Goal: Find contact information: Find contact information

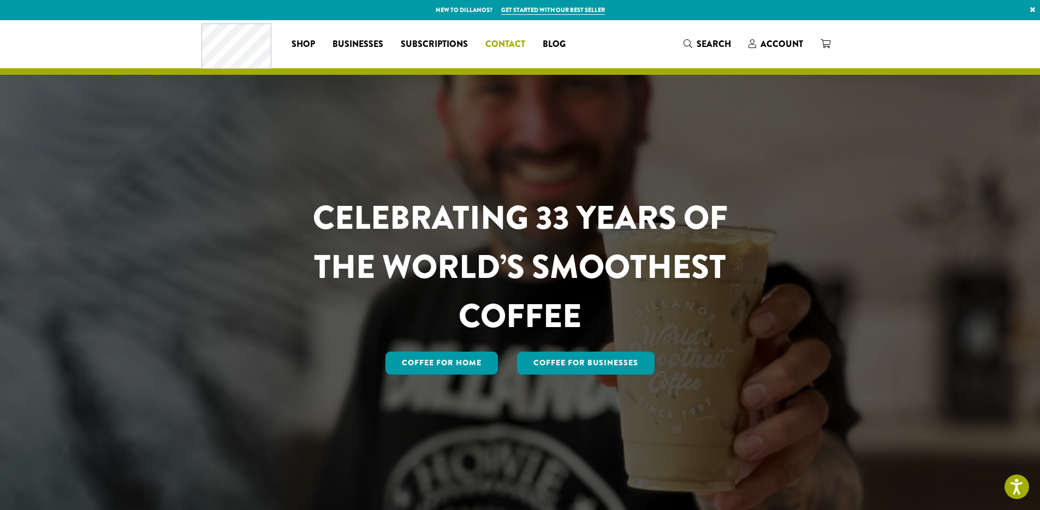
click at [505, 44] on span "Contact" at bounding box center [505, 45] width 40 height 14
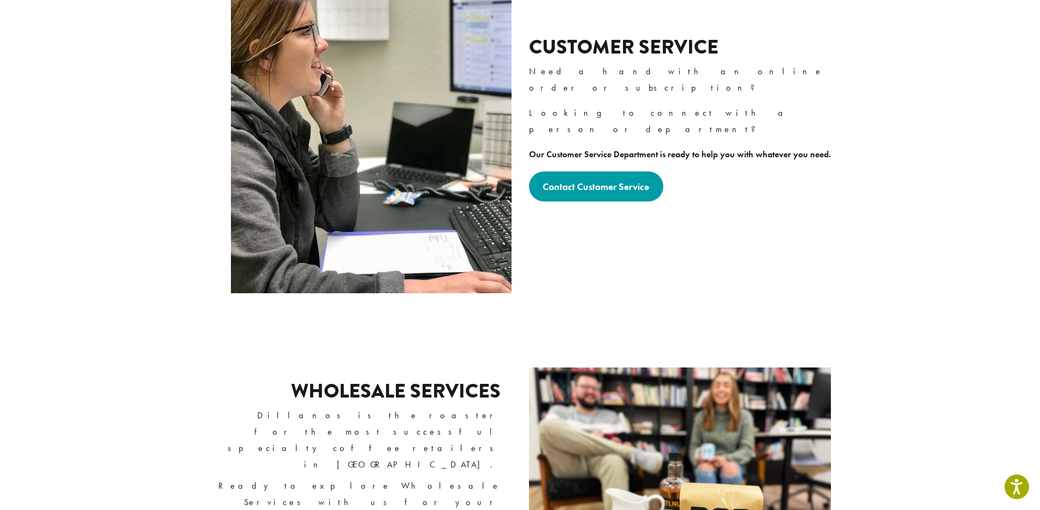
scroll to position [626, 0]
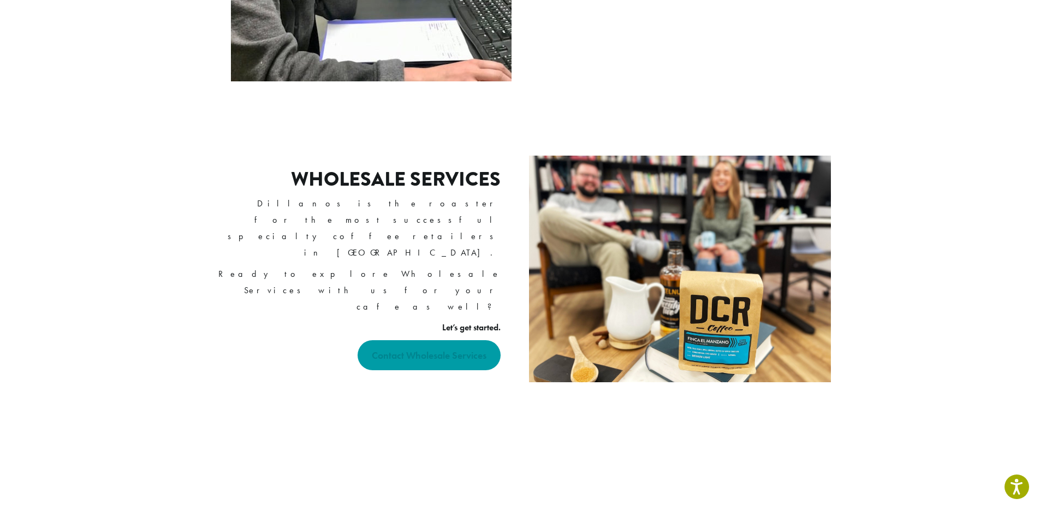
click at [461, 349] on strong "Contact Wholesale Services" at bounding box center [429, 355] width 115 height 13
